Goal: Task Accomplishment & Management: Use online tool/utility

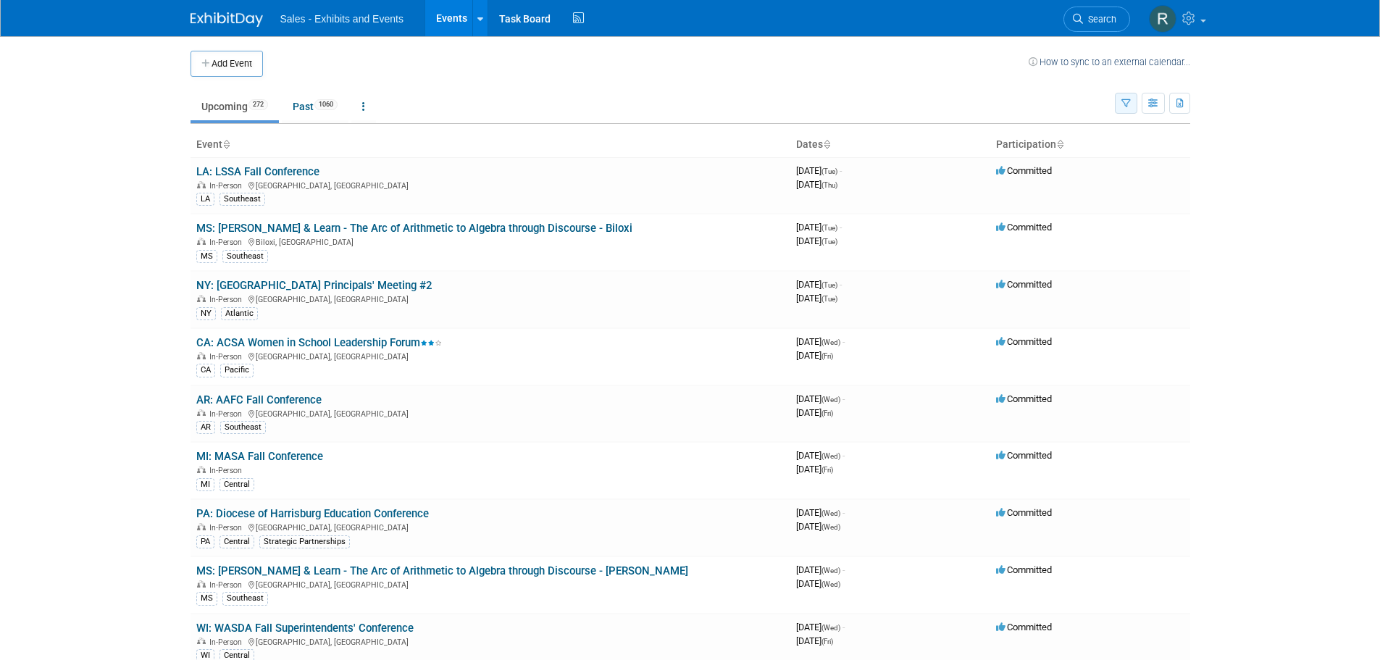
click at [1124, 108] on icon "button" at bounding box center [1125, 103] width 9 height 9
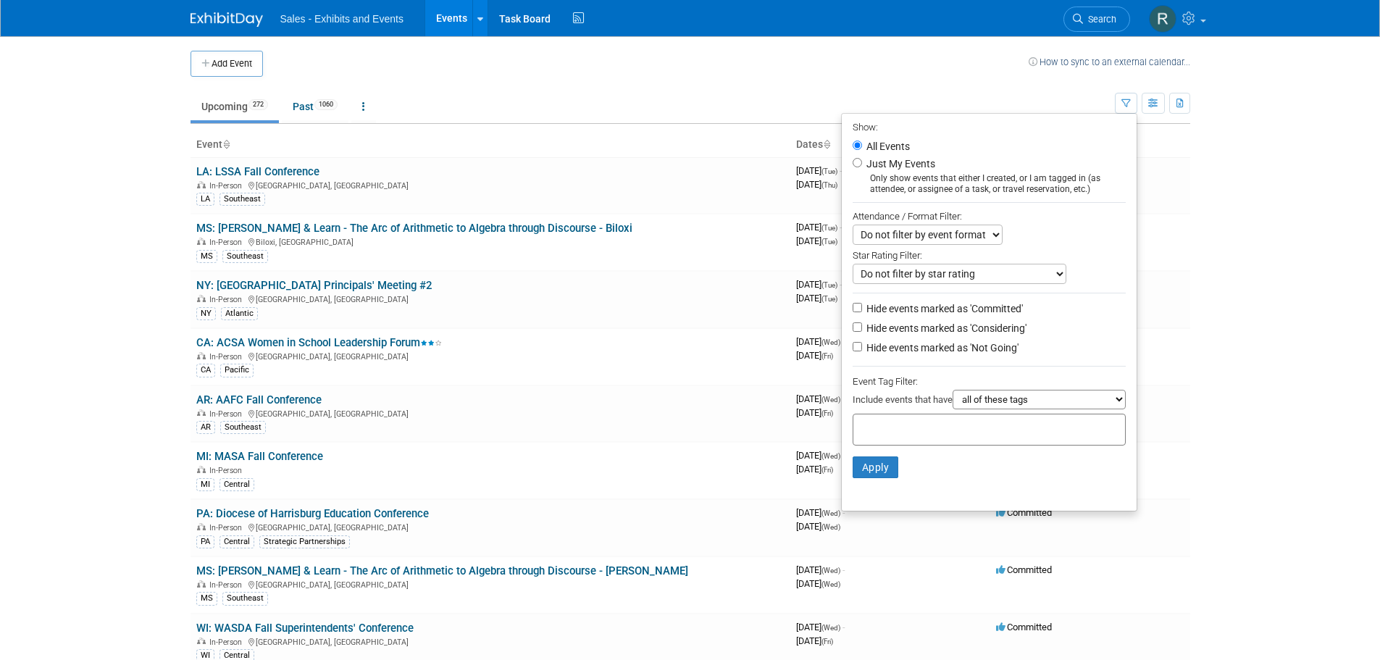
click at [889, 166] on label "Just My Events" at bounding box center [899, 163] width 72 height 14
click at [862, 166] on input "Just My Events" at bounding box center [857, 162] width 9 height 9
radio input "true"
click at [865, 473] on button "Apply" at bounding box center [876, 467] width 46 height 22
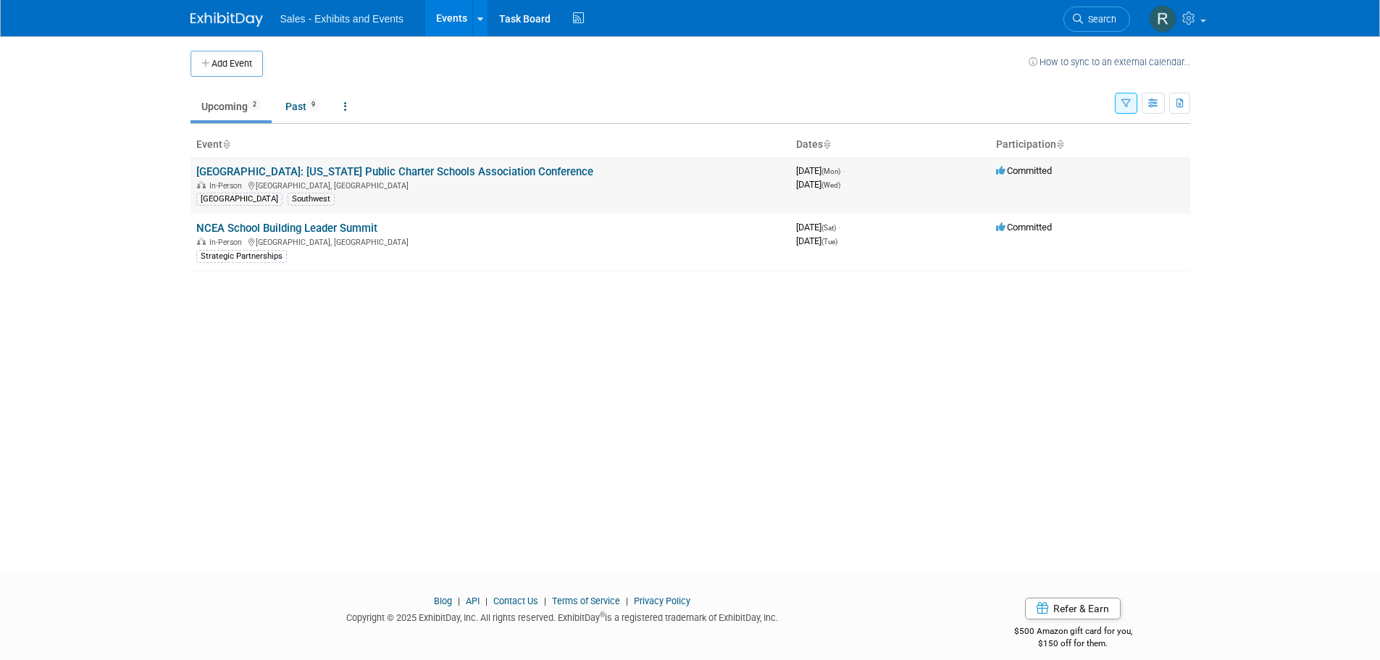
click at [330, 170] on link "[GEOGRAPHIC_DATA]: [US_STATE] Public Charter Schools Association Conference" at bounding box center [394, 171] width 397 height 13
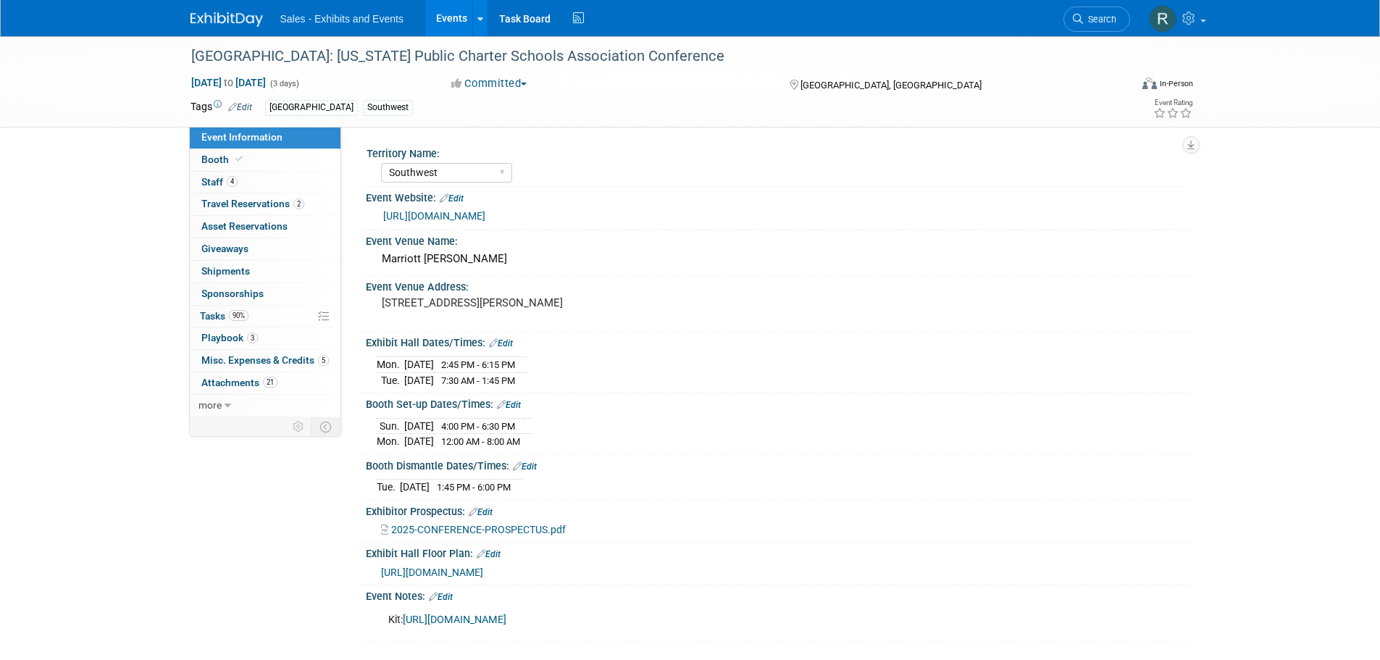
select select "Southwest"
click at [214, 335] on span "Playbook 3" at bounding box center [229, 338] width 56 height 12
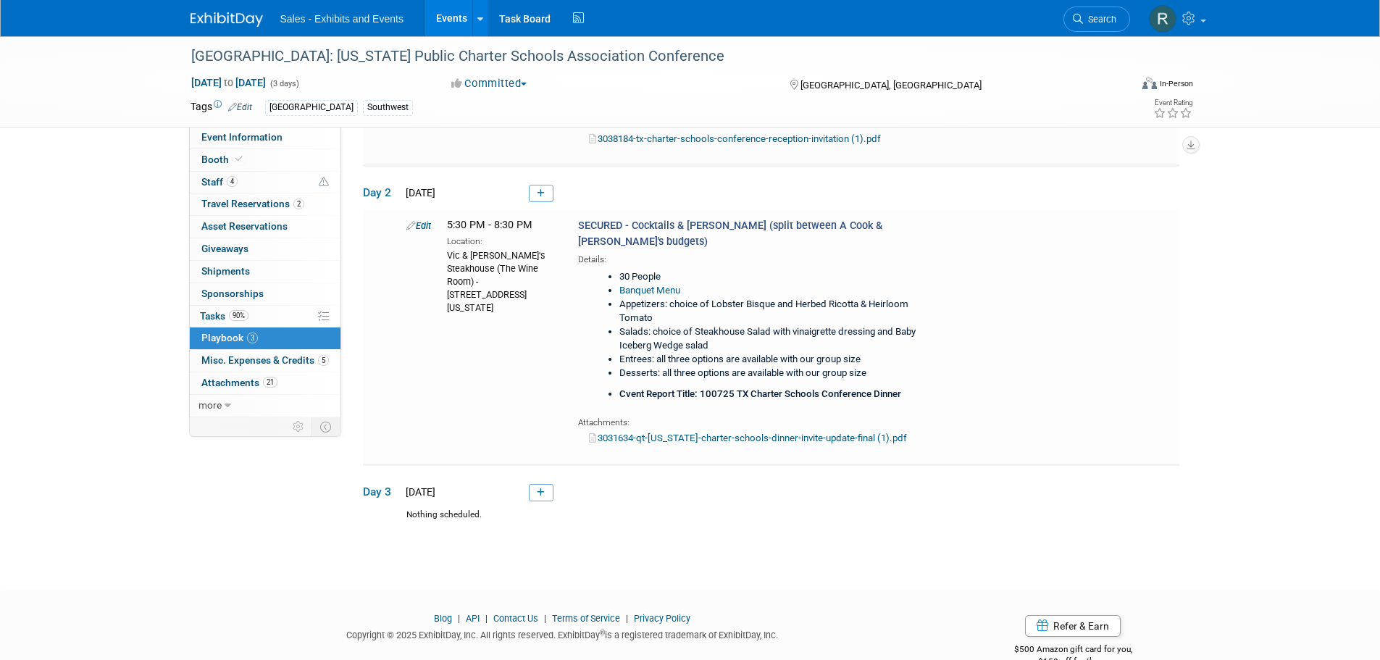
scroll to position [423, 0]
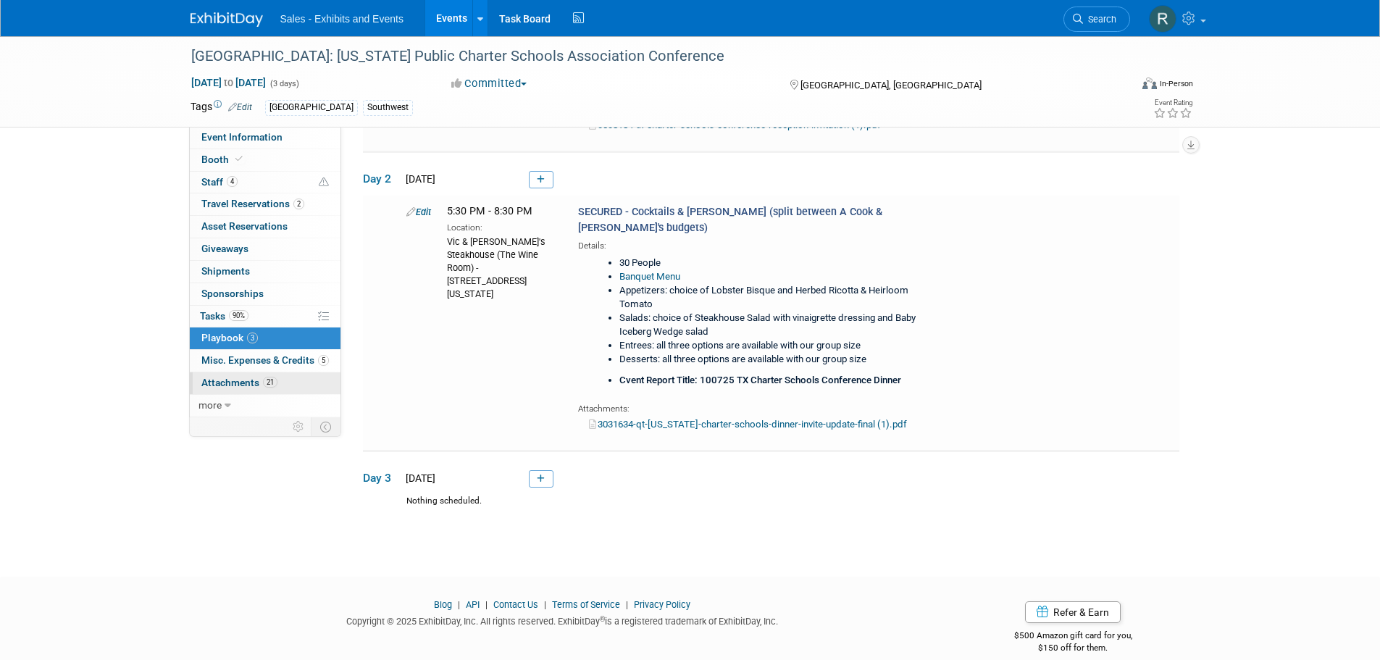
click at [220, 382] on span "Attachments 21" at bounding box center [239, 383] width 76 height 12
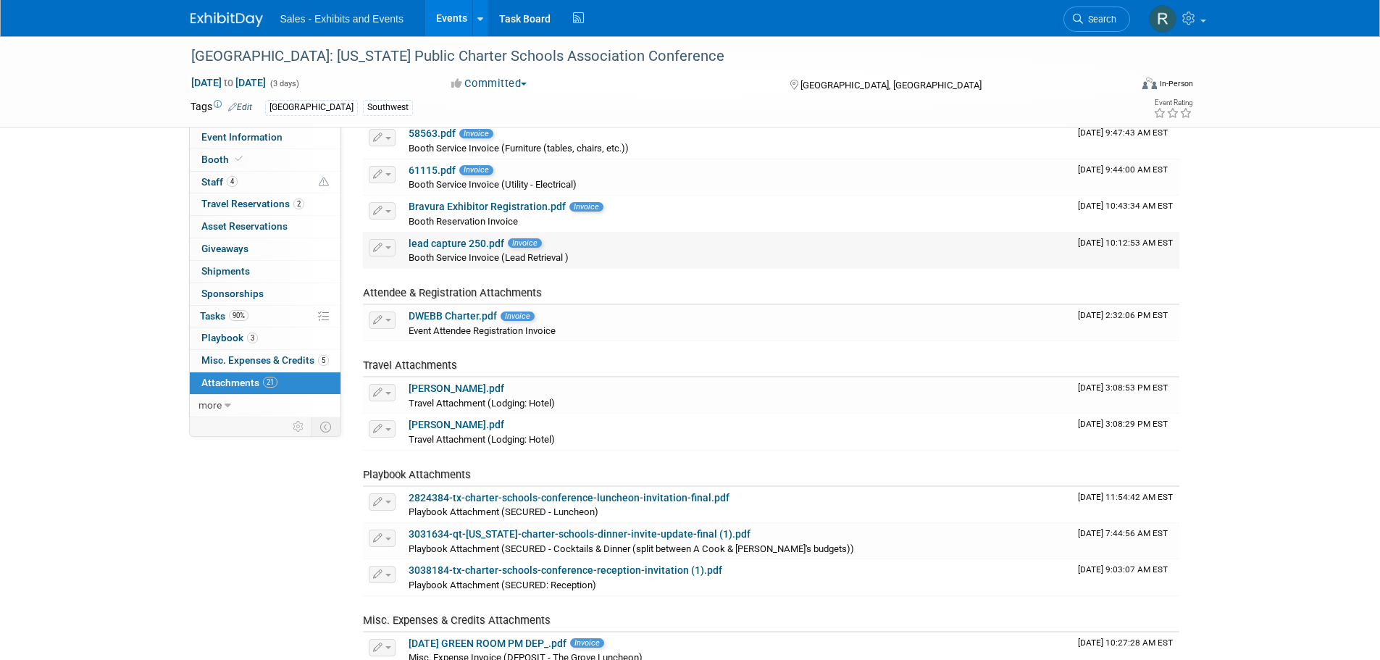
scroll to position [507, 0]
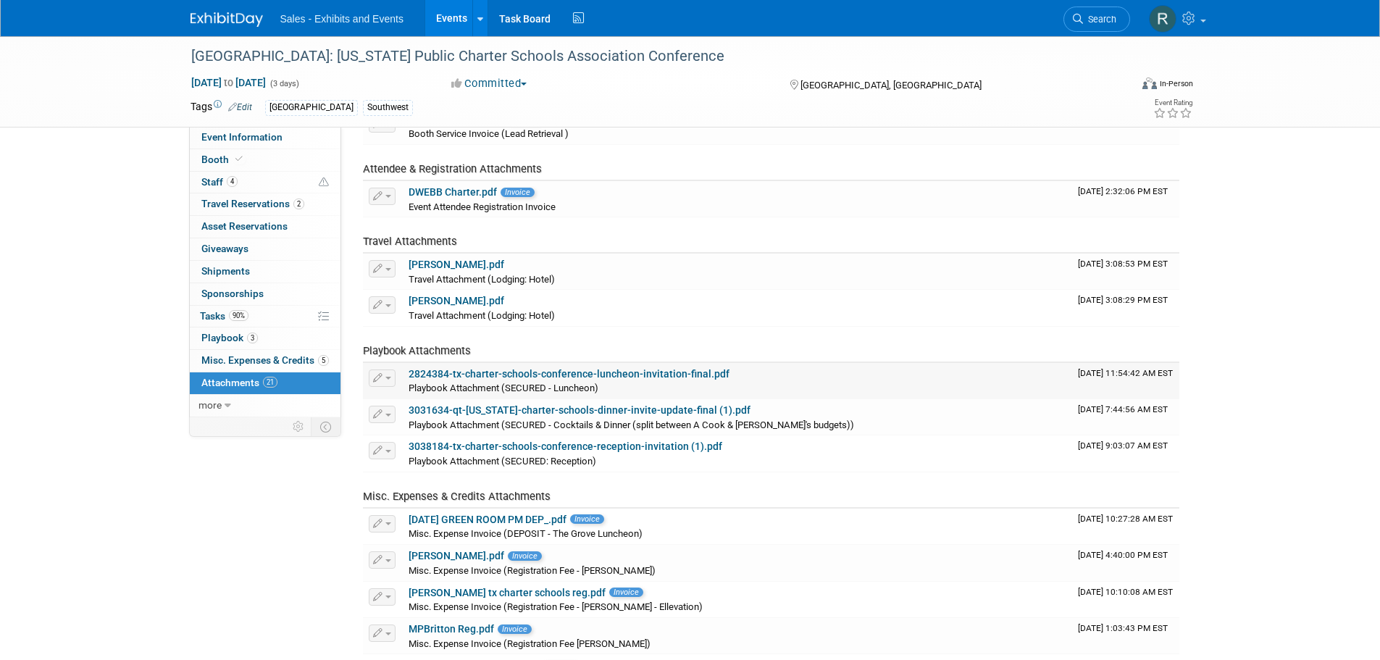
click at [530, 372] on link "2824384-tx-charter-schools-conference-luncheon-invitation-final.pdf" at bounding box center [569, 374] width 321 height 12
click at [212, 338] on span "Playbook 3" at bounding box center [229, 338] width 56 height 12
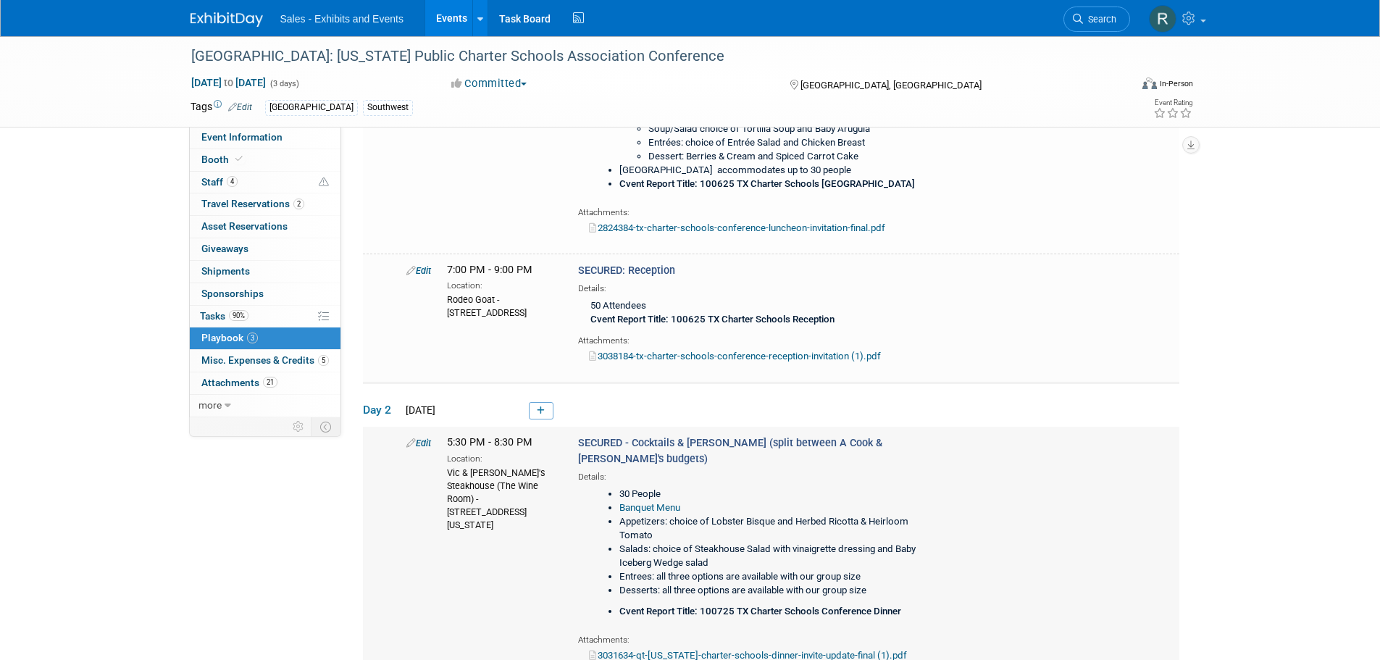
scroll to position [290, 0]
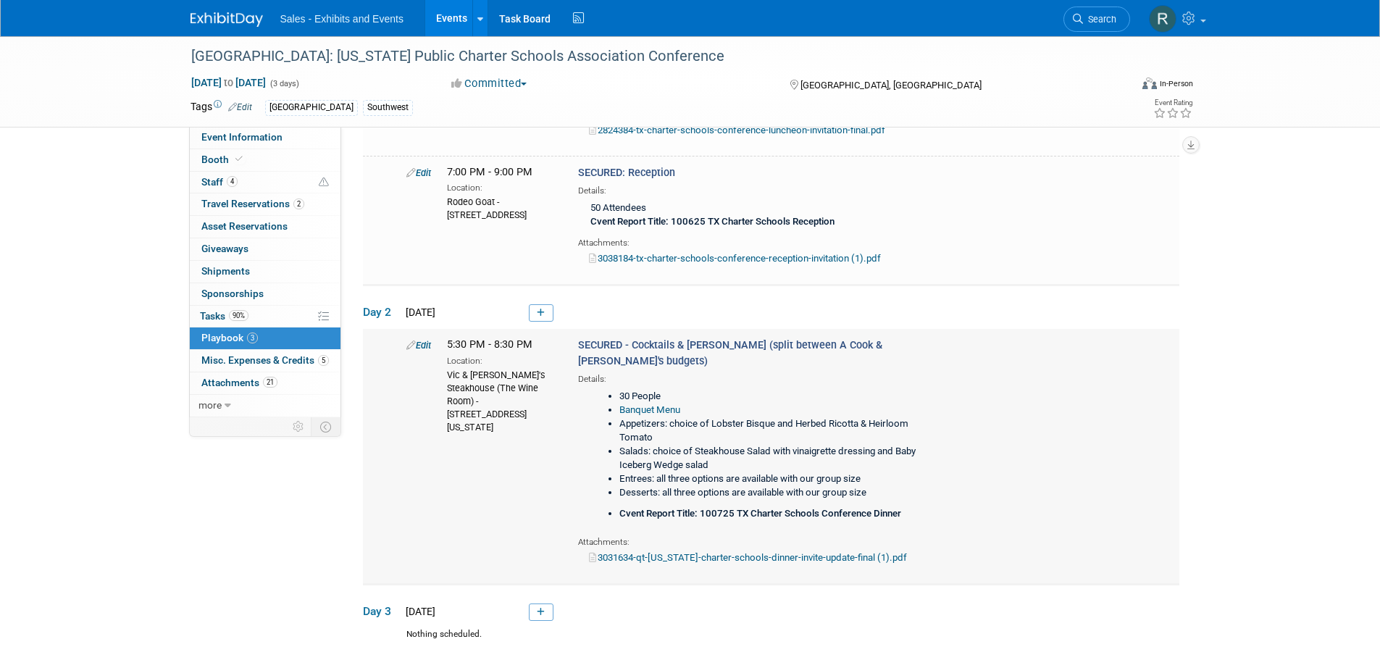
click at [761, 508] on b "Cvent Report Title: 100725 TX Charter Schools Conference Dinner" at bounding box center [760, 513] width 282 height 11
click at [826, 508] on b "Cvent Report Title: 100725 TX Charter Schools Conference Dinner" at bounding box center [760, 513] width 282 height 11
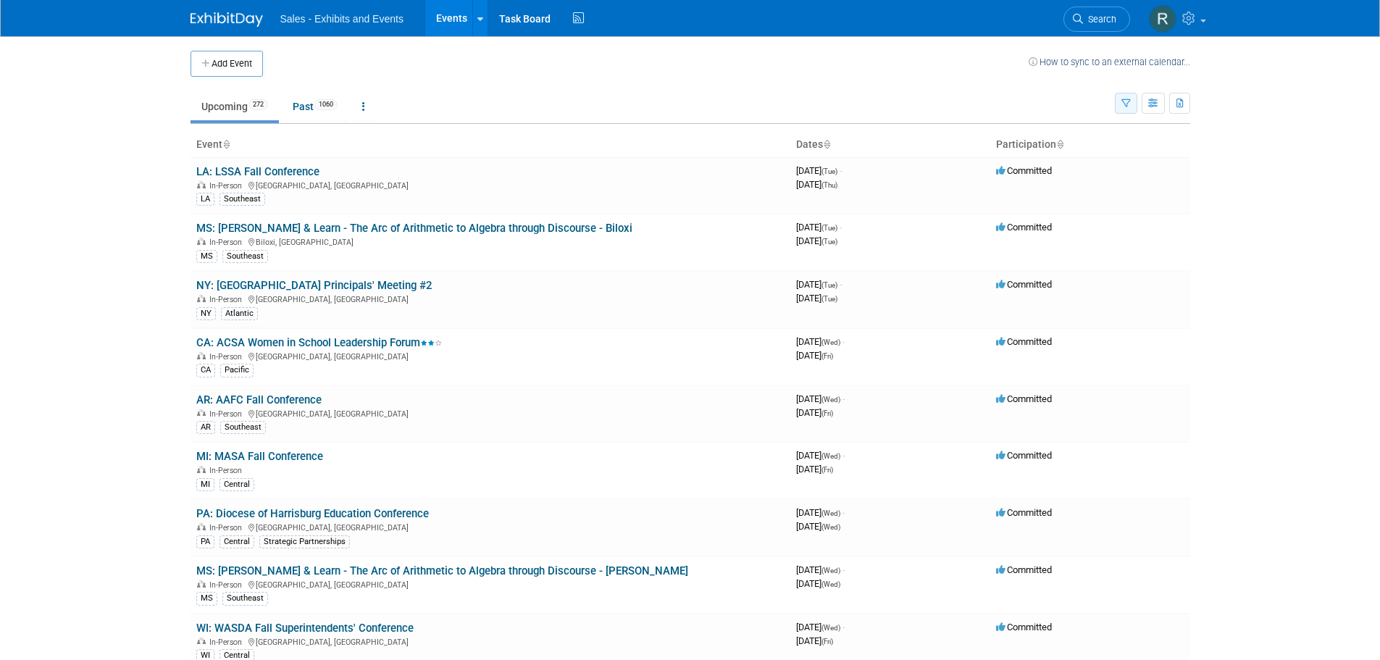
click at [1123, 108] on icon "button" at bounding box center [1125, 103] width 9 height 9
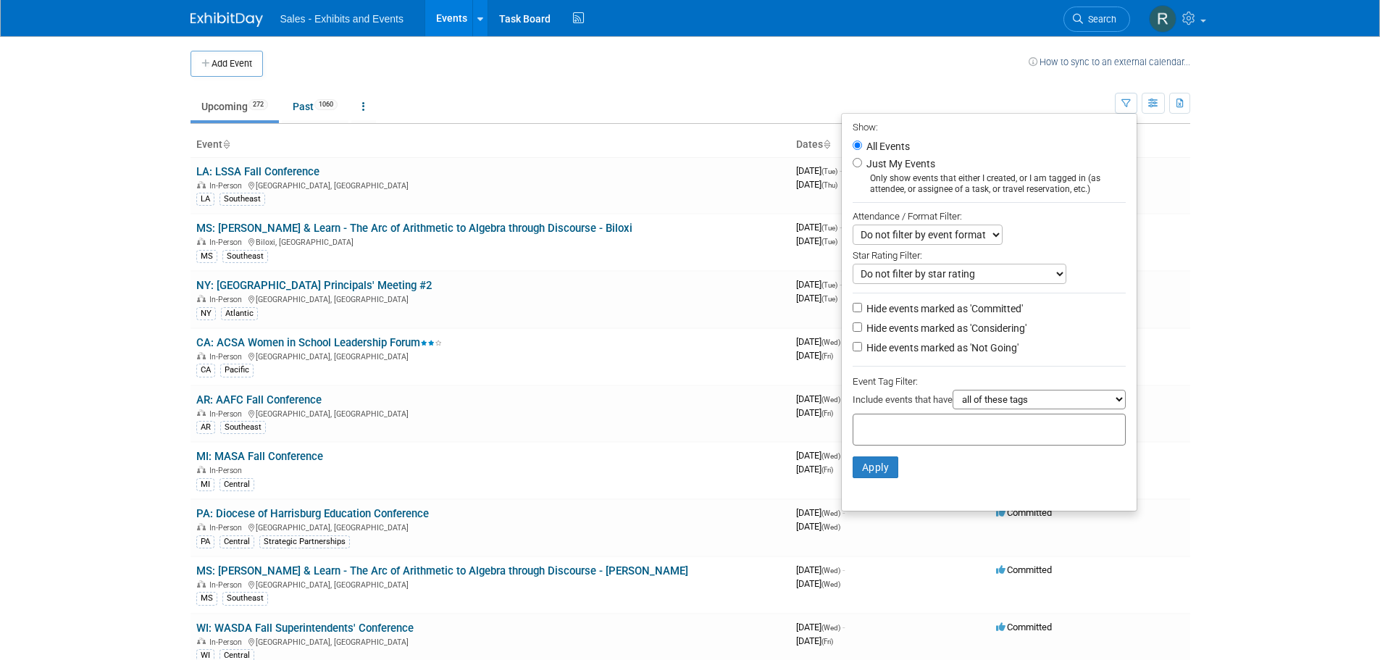
click at [876, 175] on div "Only show events that either I created, or I am tagged in (as attendee, or assi…" at bounding box center [989, 184] width 273 height 22
click at [853, 162] on input "Just My Events" at bounding box center [857, 162] width 9 height 9
radio input "true"
click at [868, 476] on button "Apply" at bounding box center [876, 467] width 46 height 22
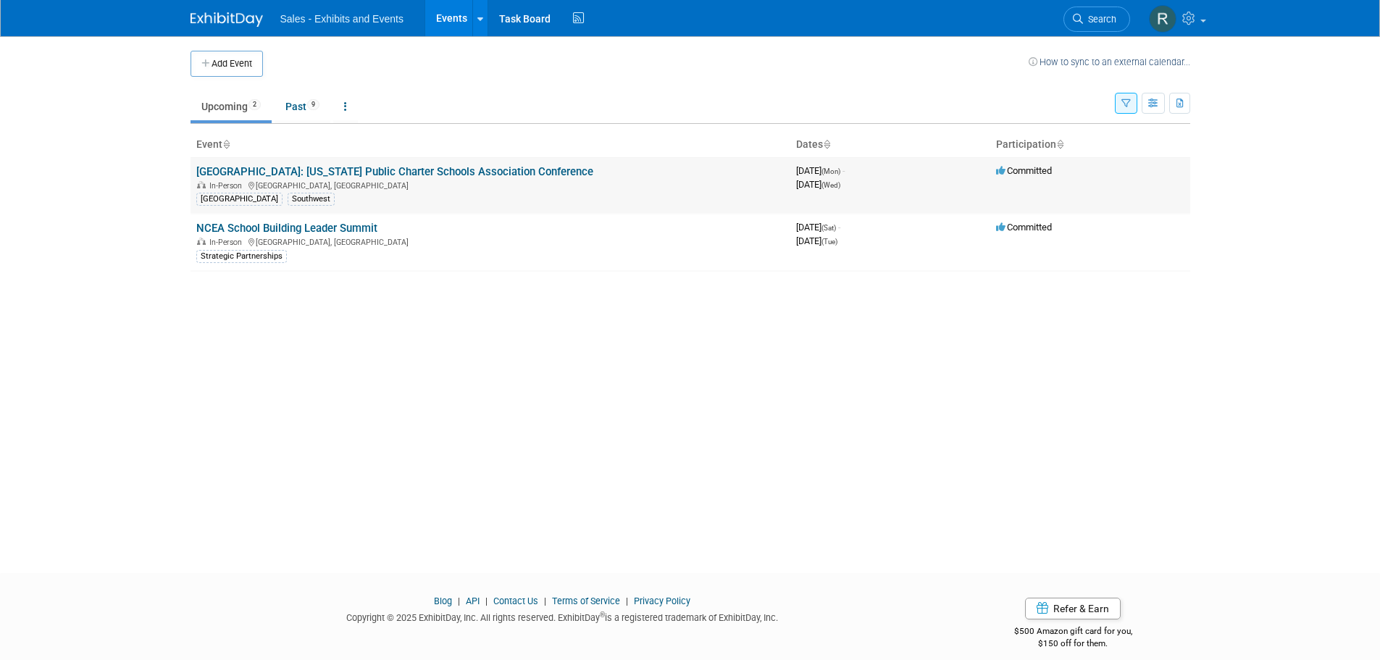
click at [372, 169] on link "[GEOGRAPHIC_DATA]: [US_STATE] Public Charter Schools Association Conference" at bounding box center [394, 171] width 397 height 13
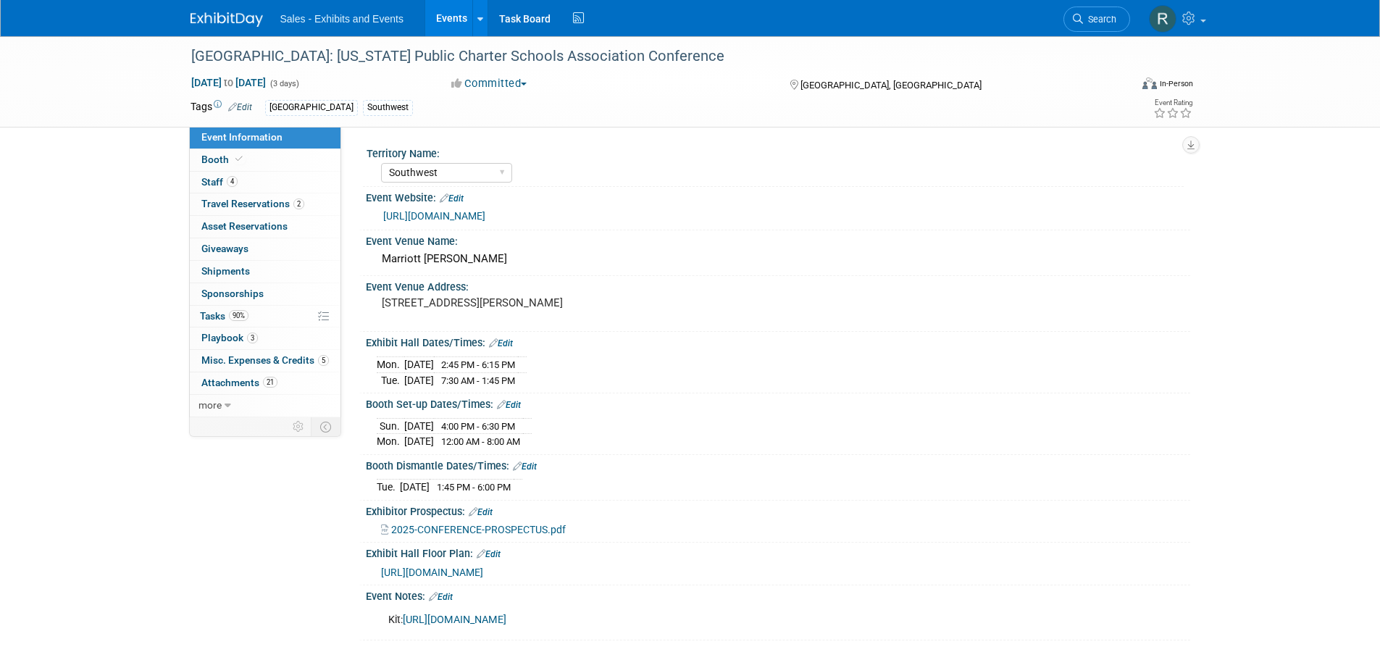
select select "Southwest"
click at [212, 333] on span "Playbook 3" at bounding box center [229, 338] width 56 height 12
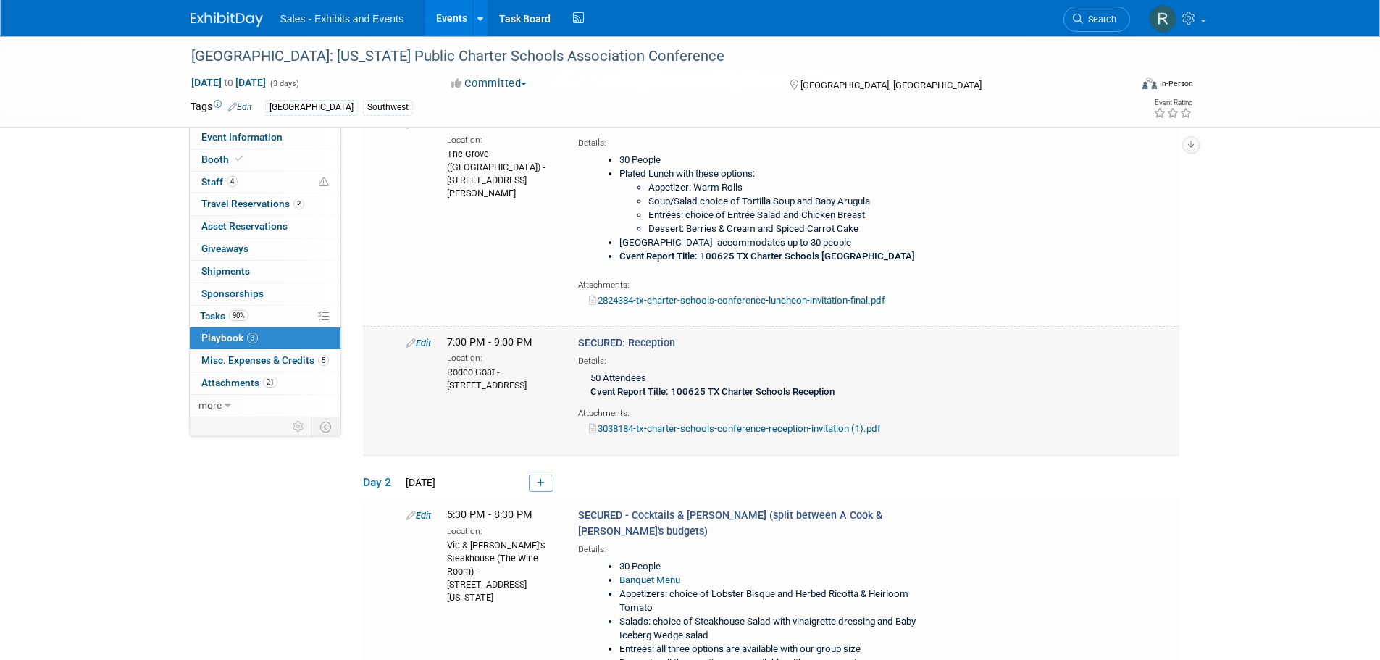
scroll to position [145, 0]
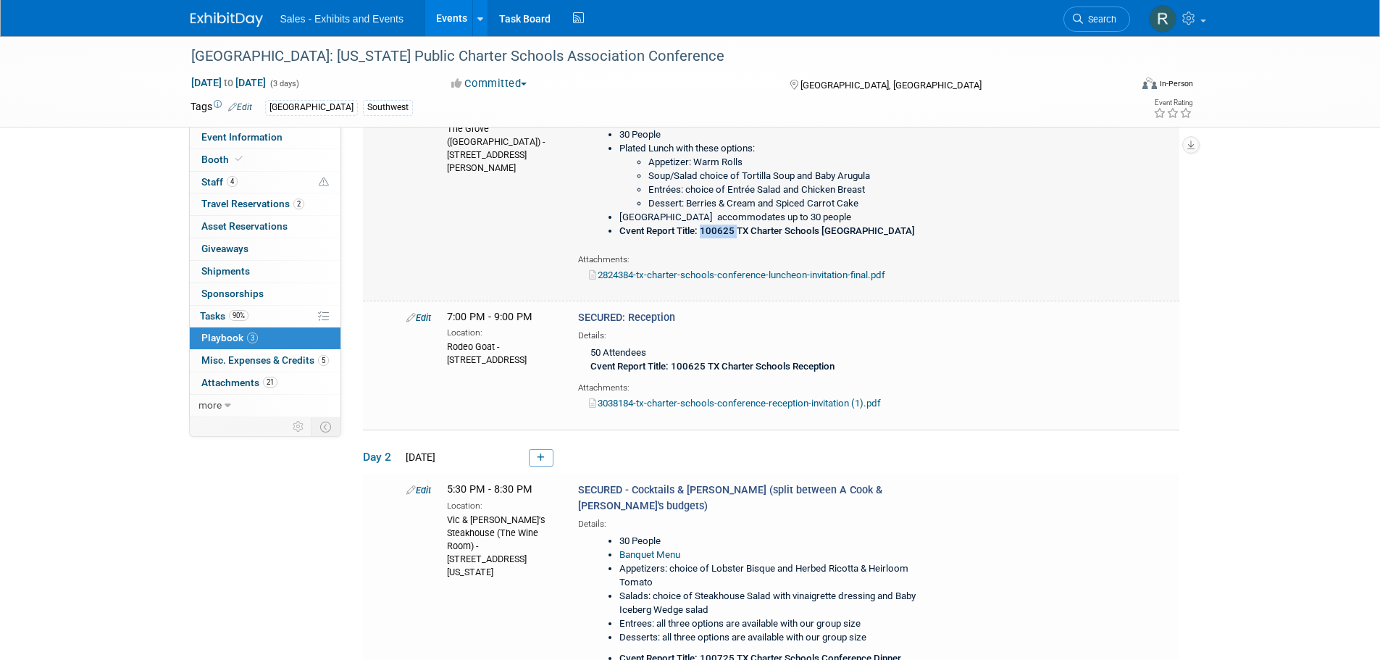
drag, startPoint x: 703, startPoint y: 233, endPoint x: 739, endPoint y: 231, distance: 36.2
click at [739, 231] on b "Cvent Report Title: 100625 TX Charter Schools [GEOGRAPHIC_DATA]" at bounding box center [767, 230] width 296 height 11
copy b "100625"
